Goal: Task Accomplishment & Management: Use online tool/utility

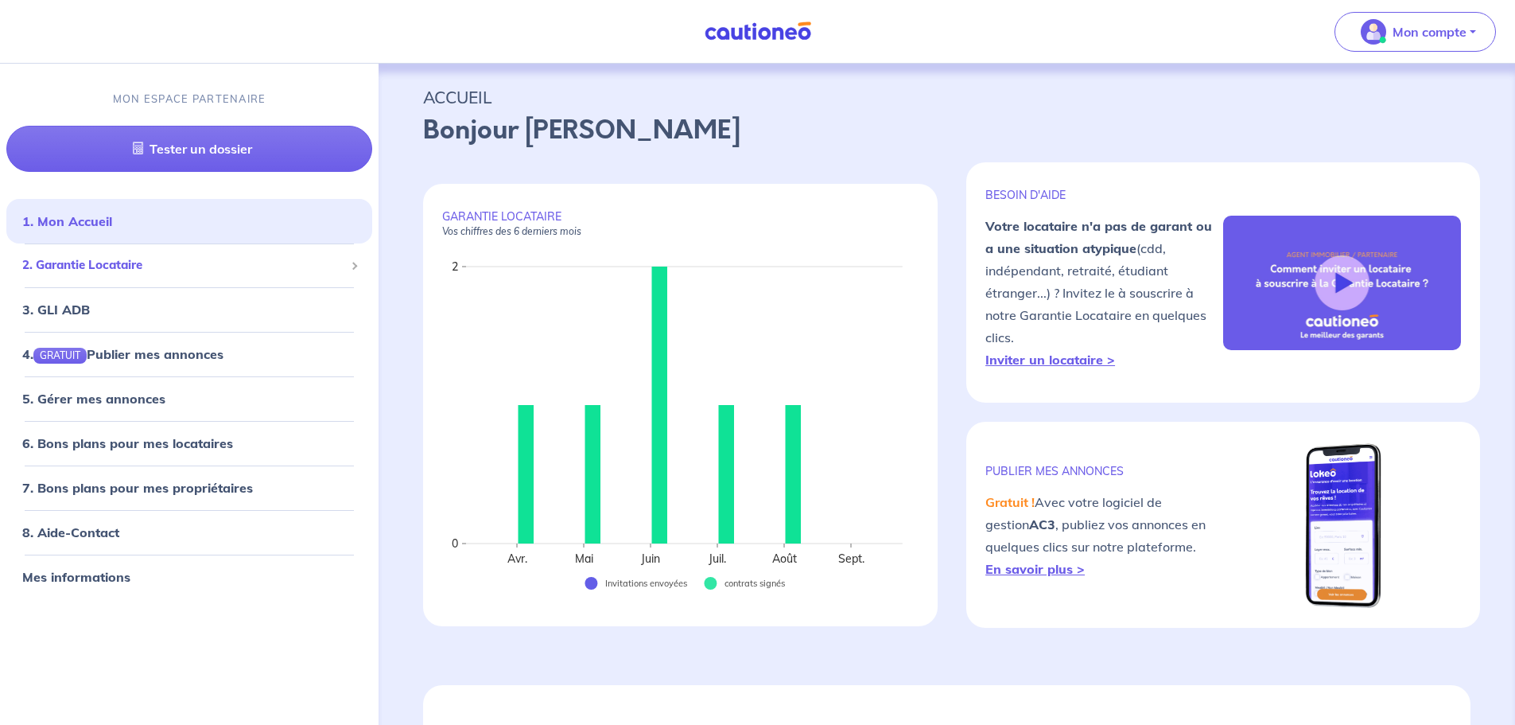
click at [243, 270] on span "2. Garantie Locataire" at bounding box center [183, 265] width 322 height 18
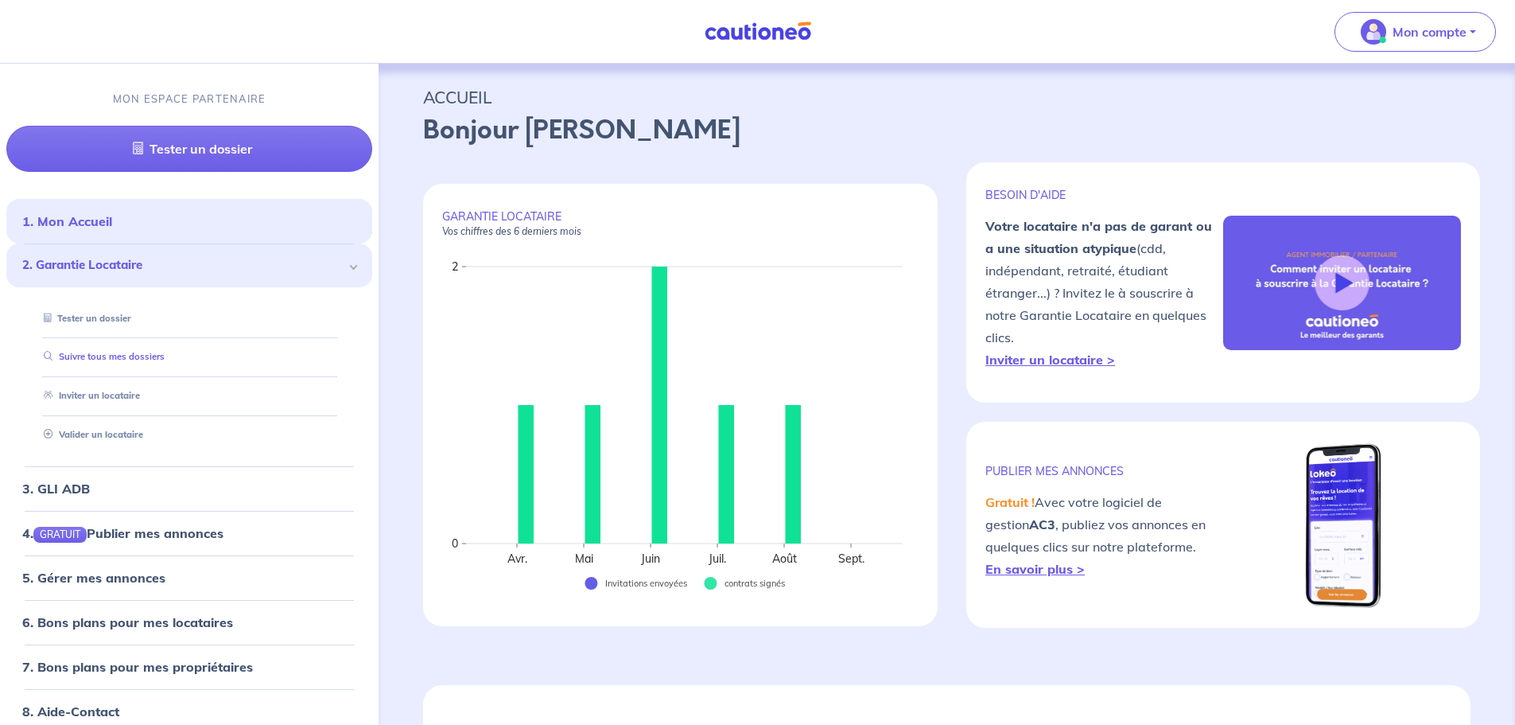
click at [151, 363] on link "Suivre tous mes dossiers" at bounding box center [100, 357] width 127 height 11
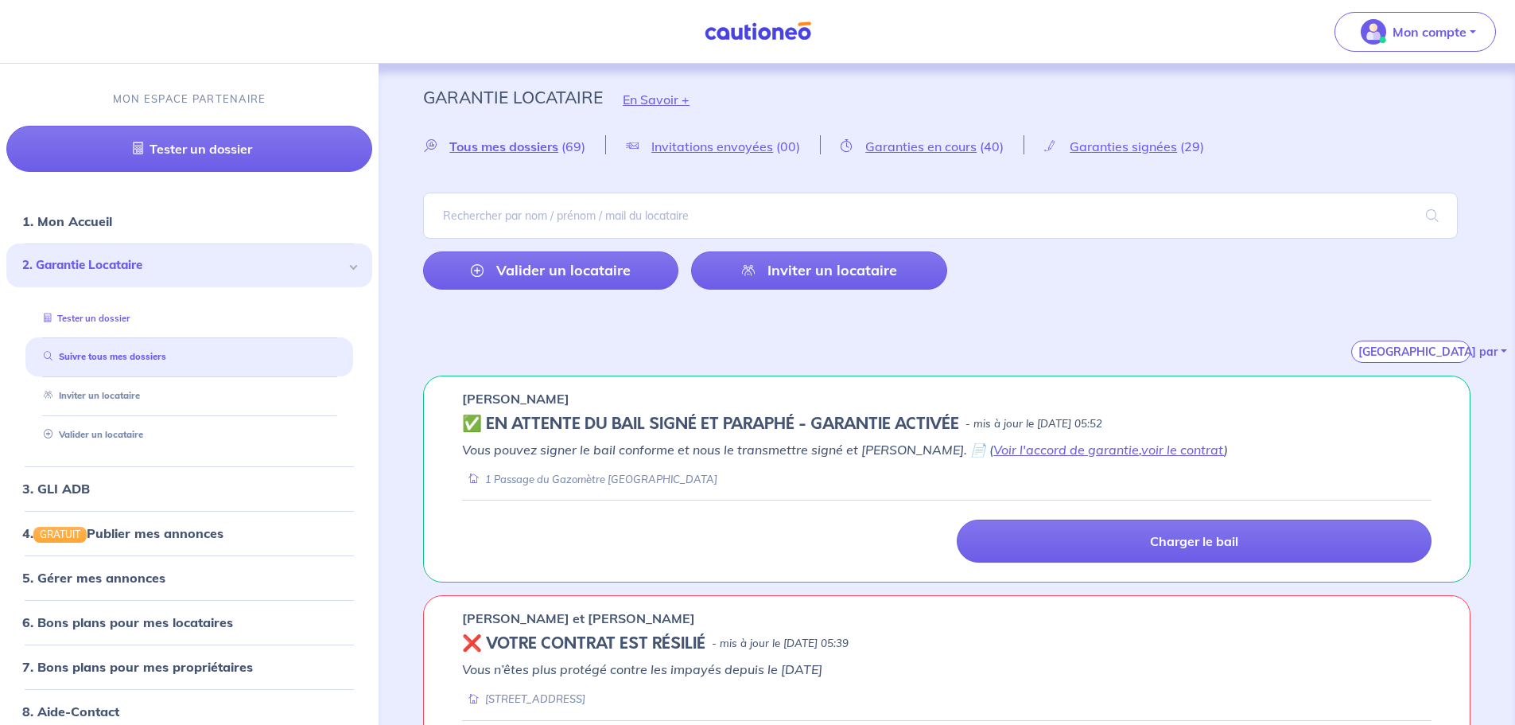
click at [130, 317] on link "Tester un dossier" at bounding box center [83, 318] width 92 height 11
click at [785, 204] on input "search" at bounding box center [940, 215] width 1035 height 46
paste input "Lorem • Ipsu do : • Sita consec ad el seddoeius te inci : Utla 3 EtDOL magnaali…"
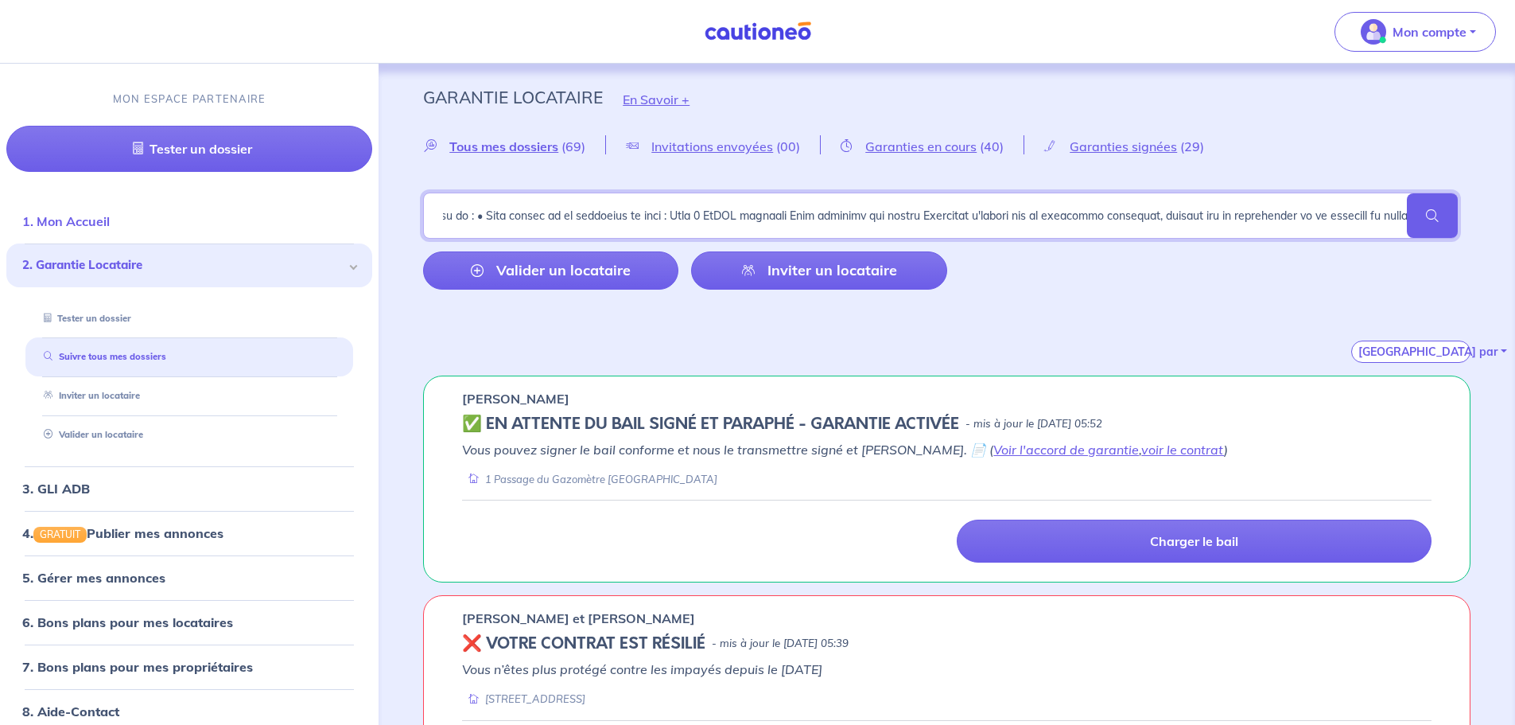
drag, startPoint x: 1257, startPoint y: 208, endPoint x: 51, endPoint y: 203, distance: 1205.7
type input "cjKsOq"
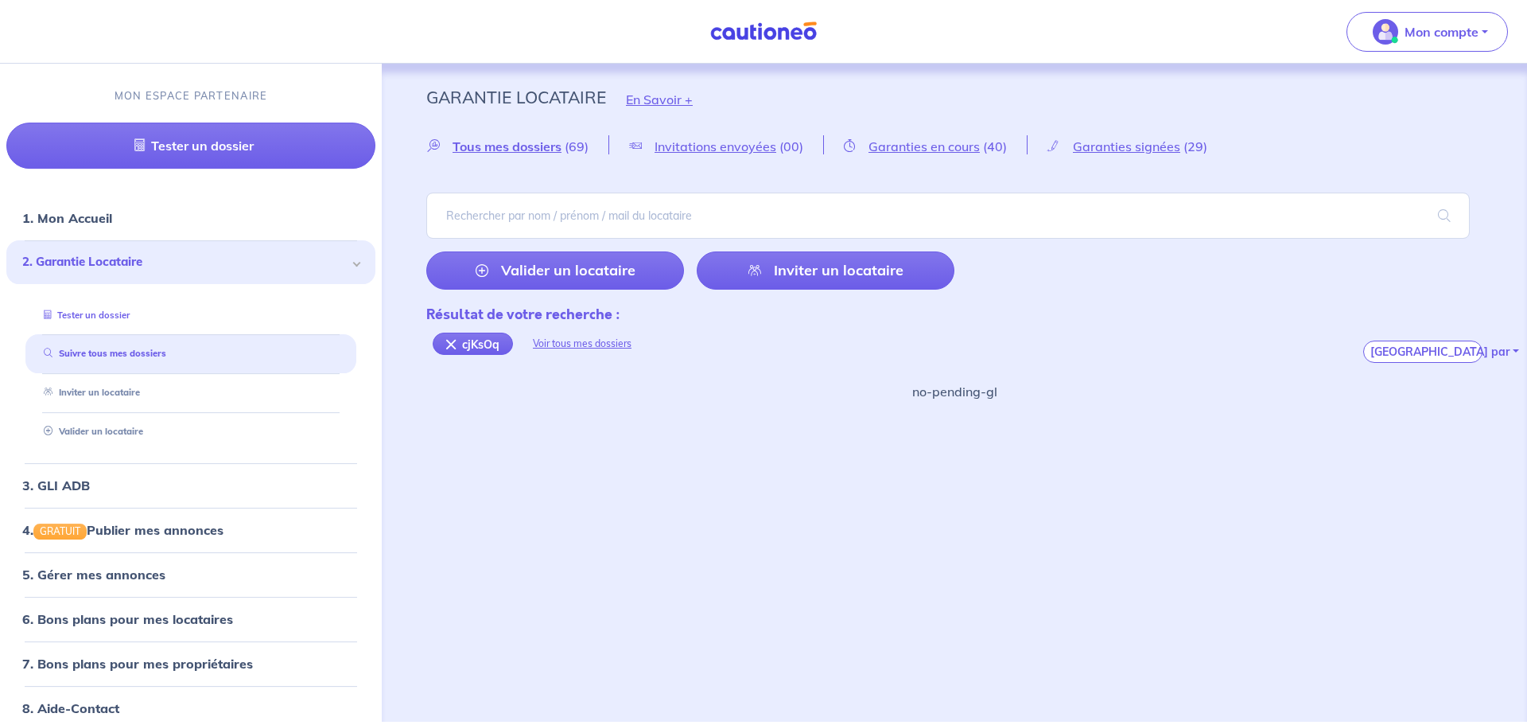
click at [111, 319] on link "Tester un dossier" at bounding box center [83, 314] width 92 height 11
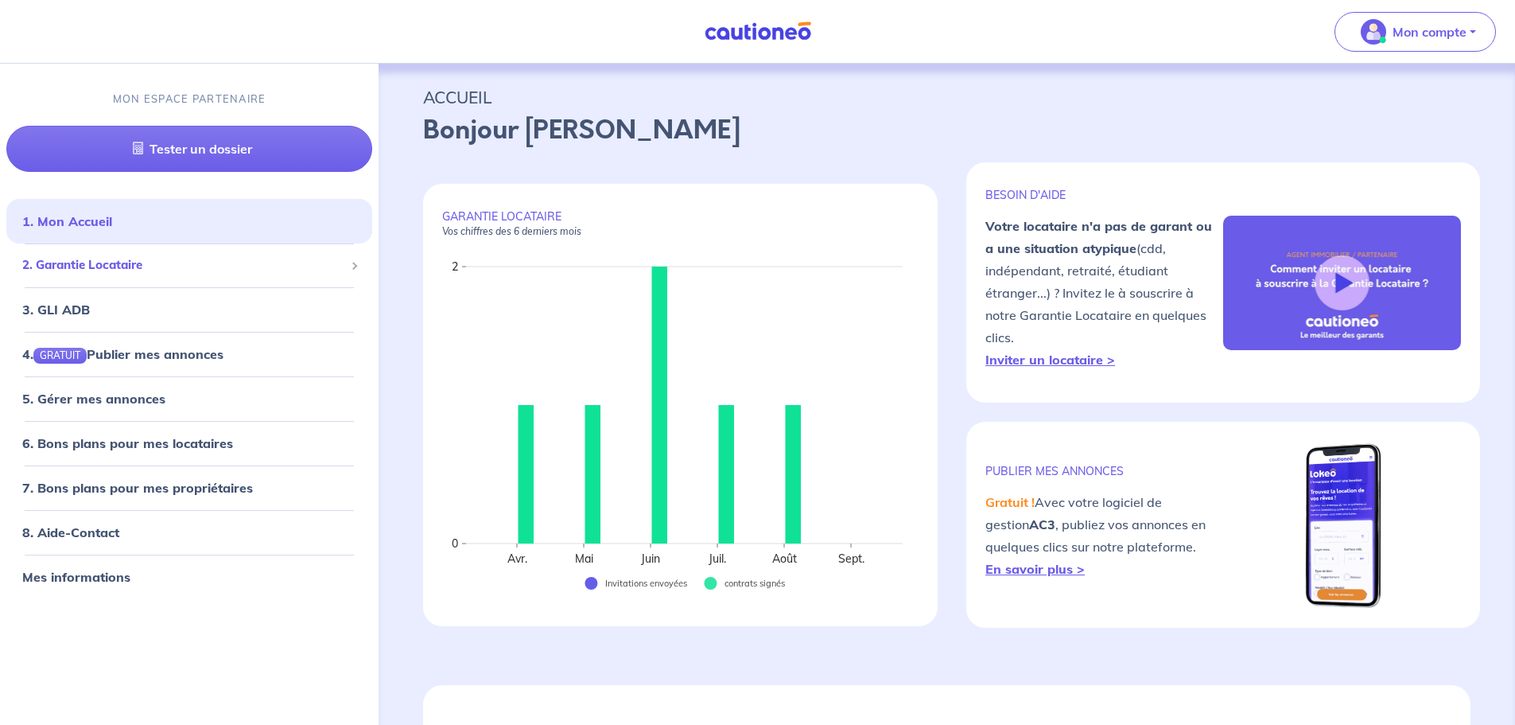
click at [112, 270] on span "2. Garantie Locataire" at bounding box center [183, 265] width 322 height 18
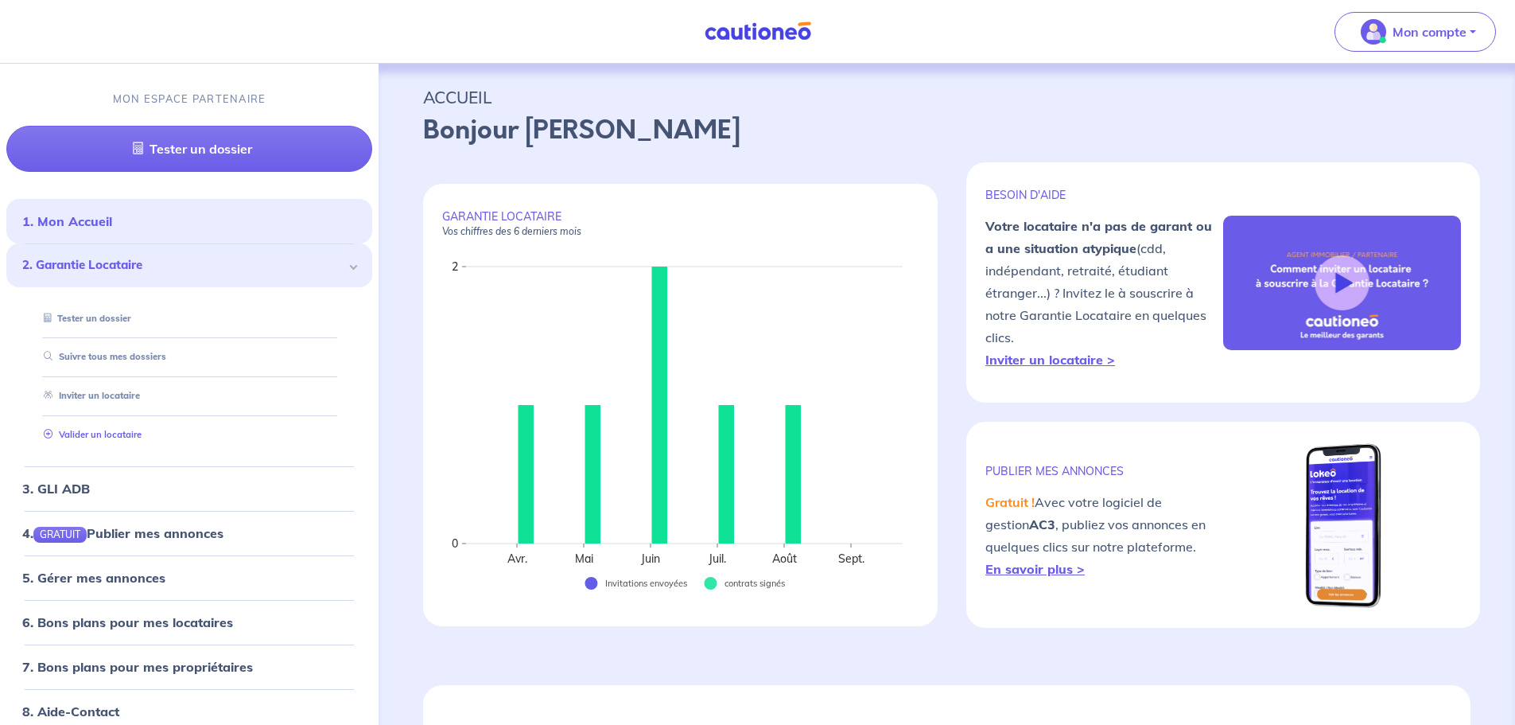
click at [106, 440] on link "Valider un locataire" at bounding box center [89, 434] width 104 height 11
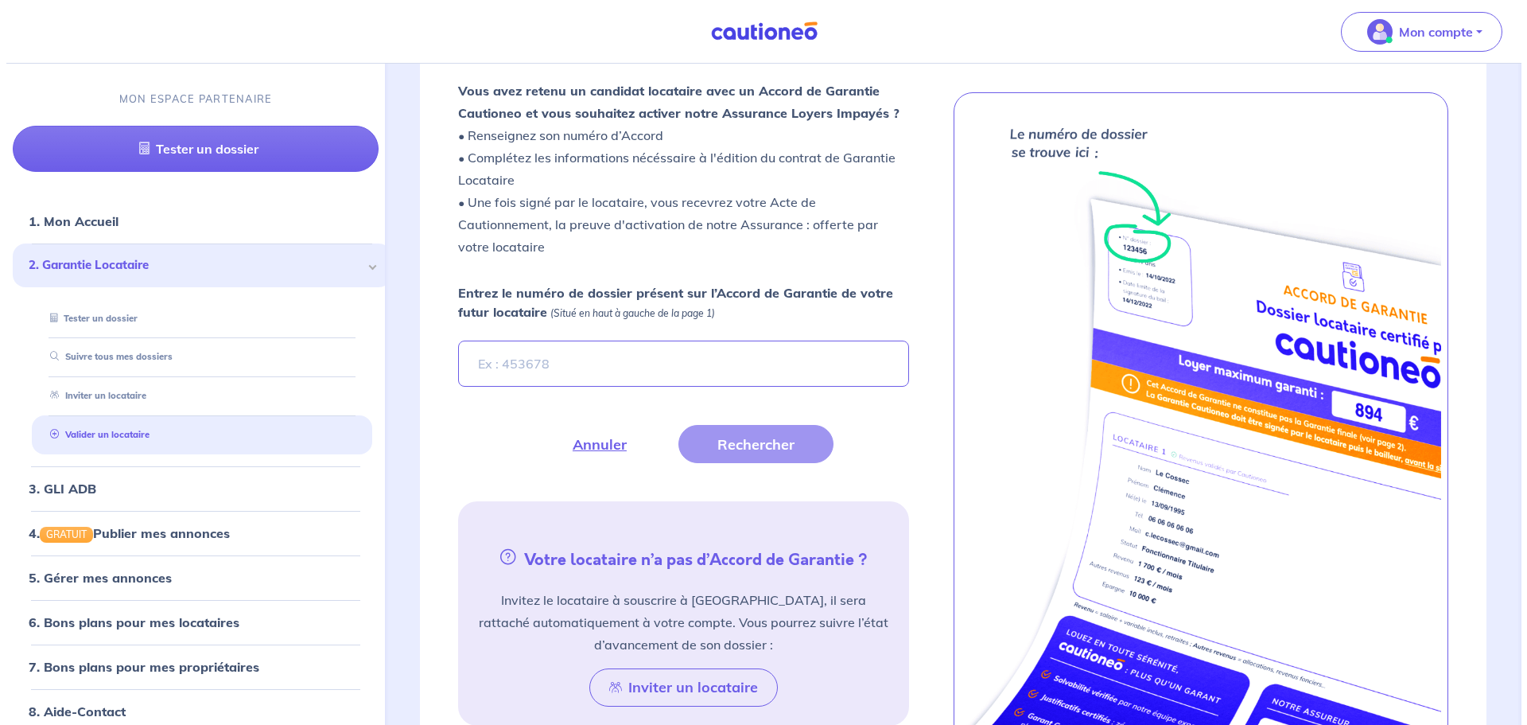
scroll to position [442, 0]
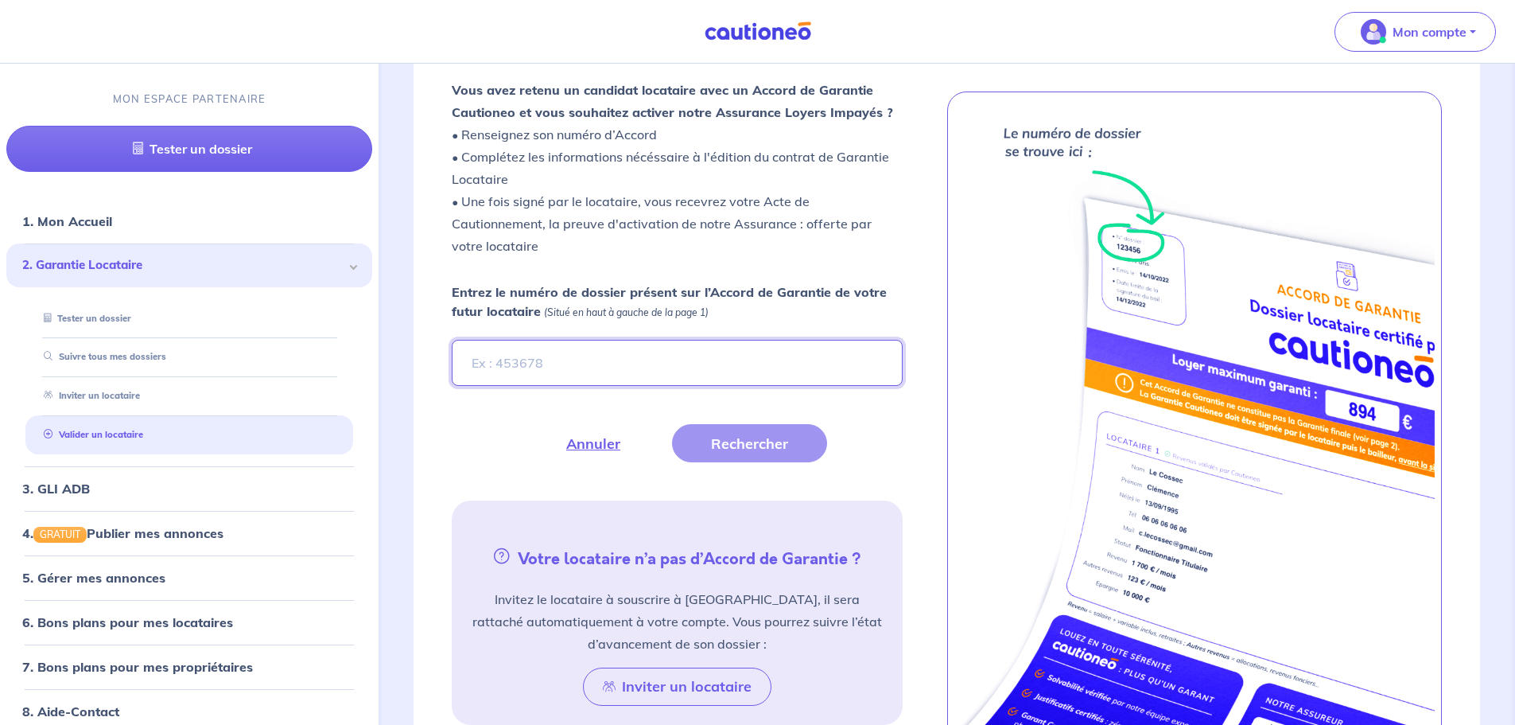
click at [639, 356] on input "Entrez le numéro de dossier présent sur l’Accord de Garantie de votre futur loc…" at bounding box center [677, 363] width 450 height 46
click at [779, 363] on input "Entrez le numéro de dossier présent sur l’Accord de Garantie de votre futur loc…" at bounding box center [677, 363] width 450 height 46
type input "cjKsOq"
click at [778, 429] on button "Rechercher" at bounding box center [749, 443] width 155 height 38
